Goal: Task Accomplishment & Management: Use online tool/utility

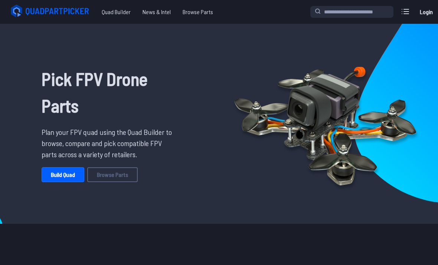
click at [73, 173] on link "Build Quad" at bounding box center [63, 174] width 43 height 15
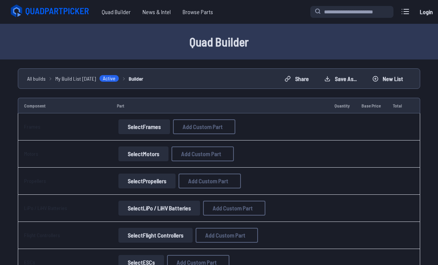
click at [153, 127] on button "Select Frames" at bounding box center [144, 126] width 52 height 15
click at [140, 126] on button "Select Frames" at bounding box center [144, 126] width 52 height 15
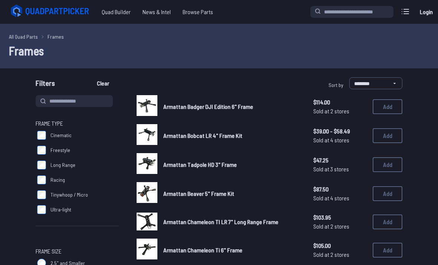
click at [153, 135] on img at bounding box center [147, 134] width 21 height 21
